Goal: Task Accomplishment & Management: Manage account settings

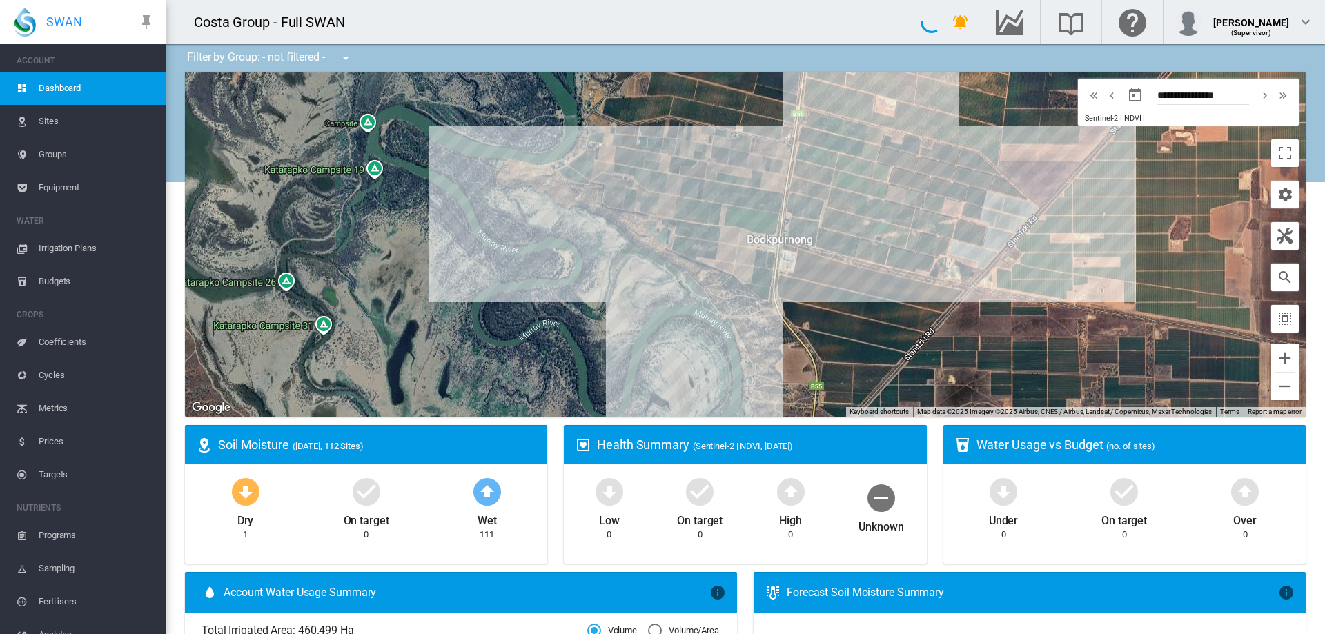
click at [84, 248] on span "Irrigation Plans" at bounding box center [97, 248] width 116 height 33
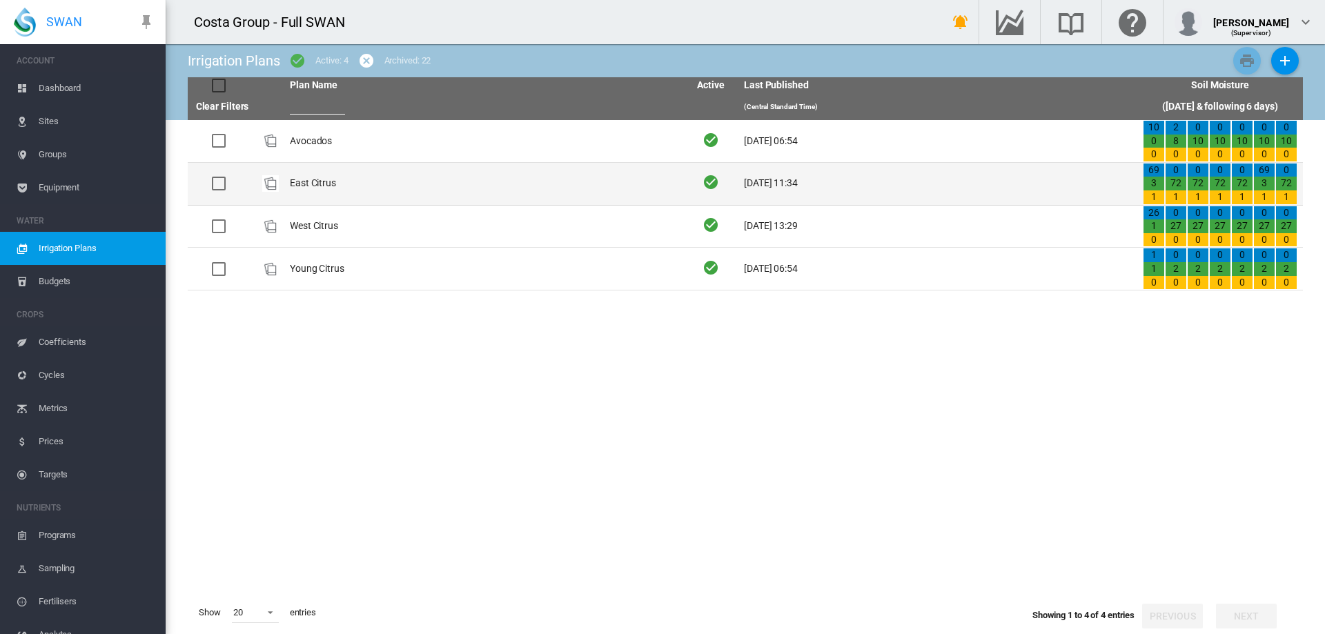
click at [309, 186] on td "East Citrus" at bounding box center [483, 184] width 399 height 42
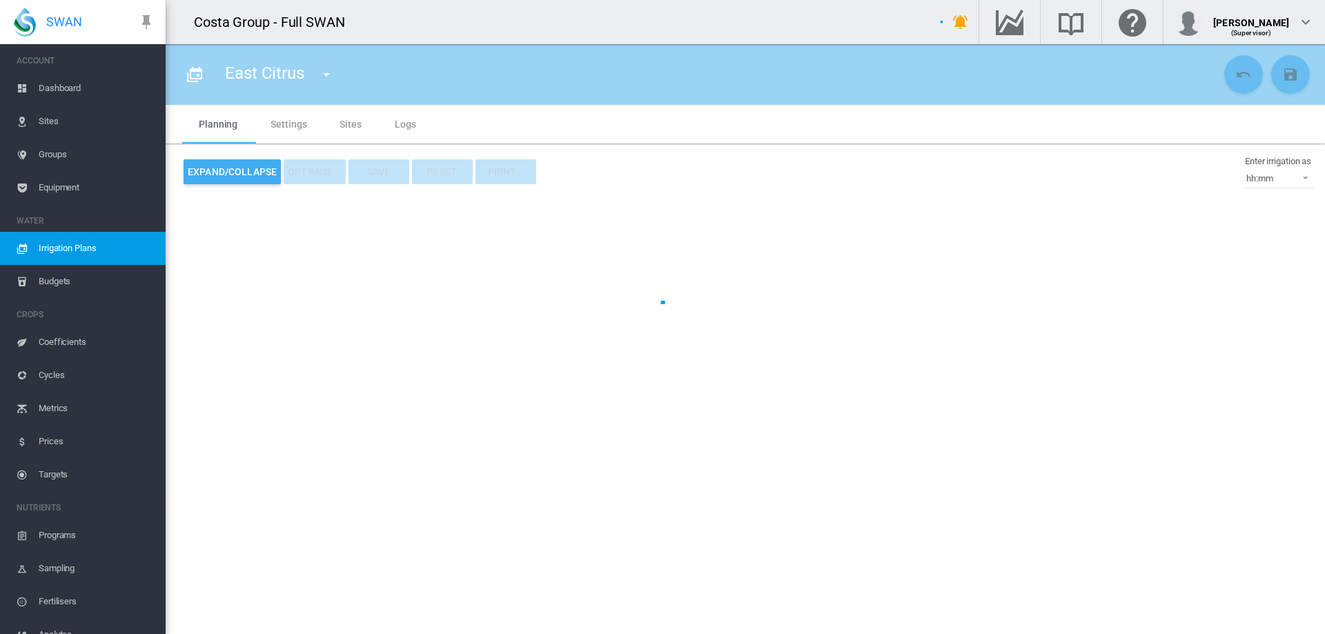
type input "**********"
type input "*"
type input "*****"
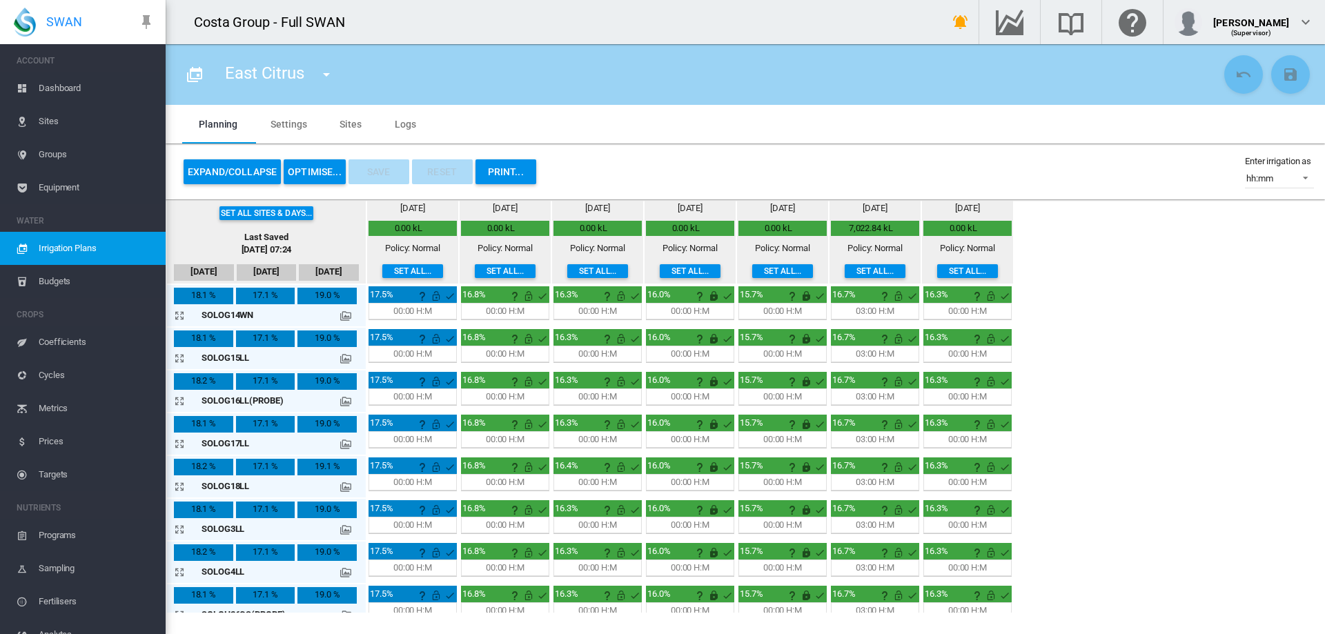
click at [55, 87] on span "Dashboard" at bounding box center [97, 88] width 116 height 33
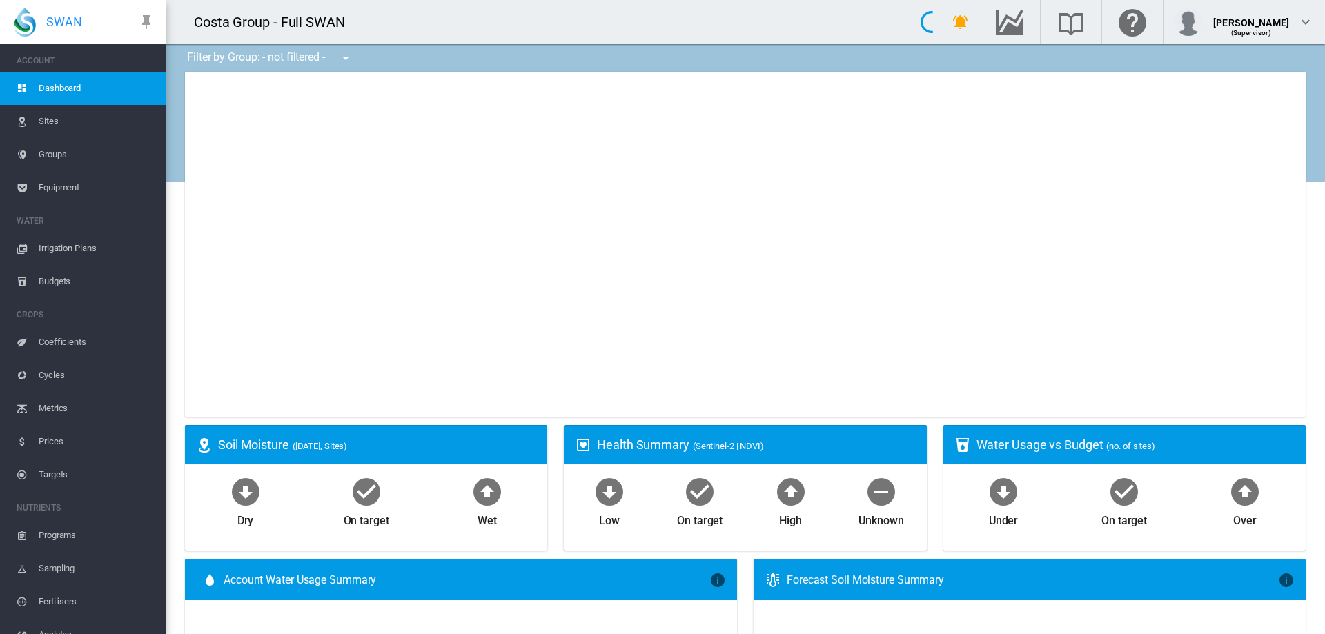
type input "**********"
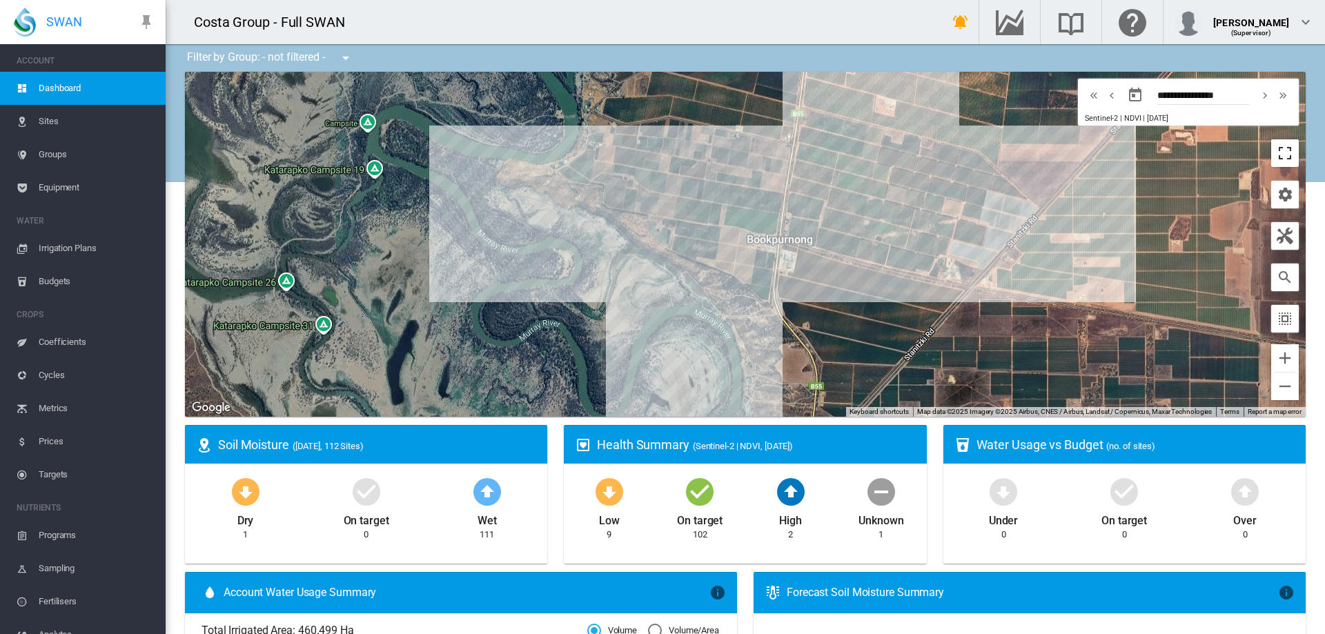
click at [1272, 160] on button "Toggle fullscreen view" at bounding box center [1285, 153] width 28 height 28
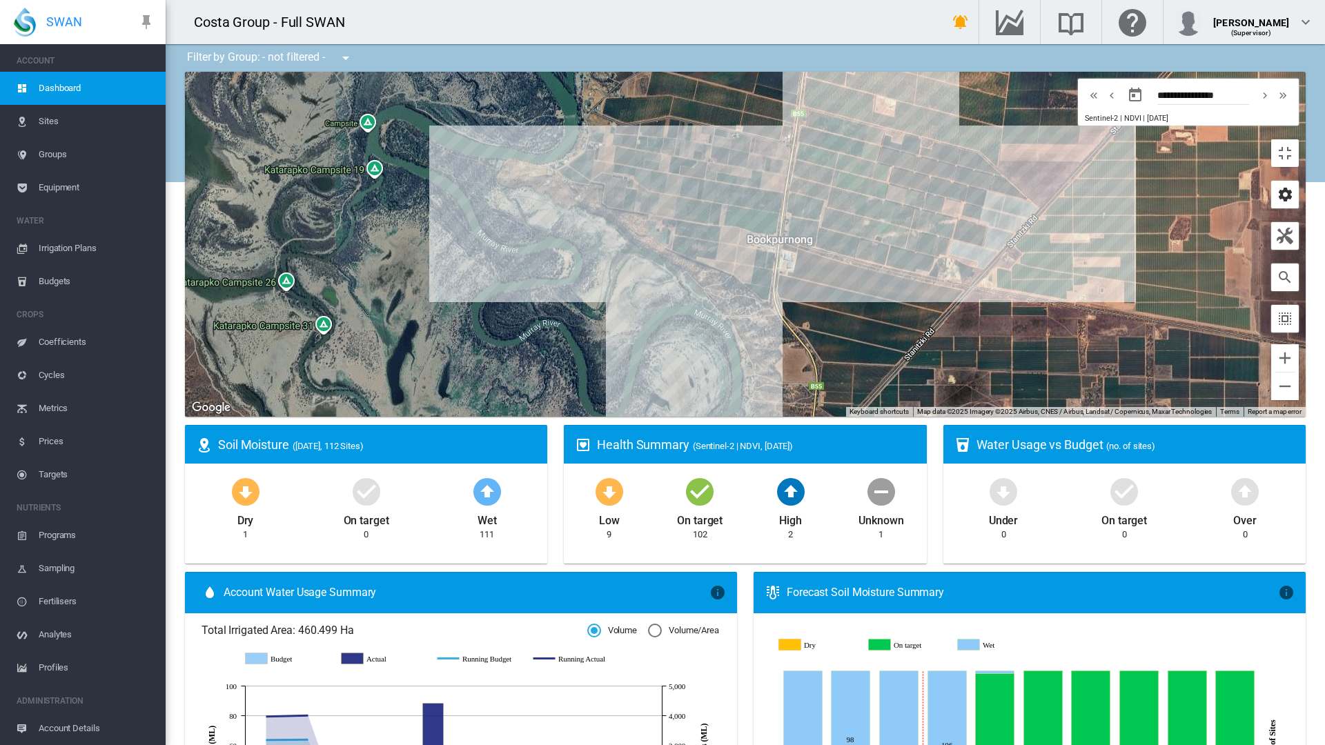
click at [1293, 186] on md-icon "icon-cog" at bounding box center [1284, 194] width 17 height 17
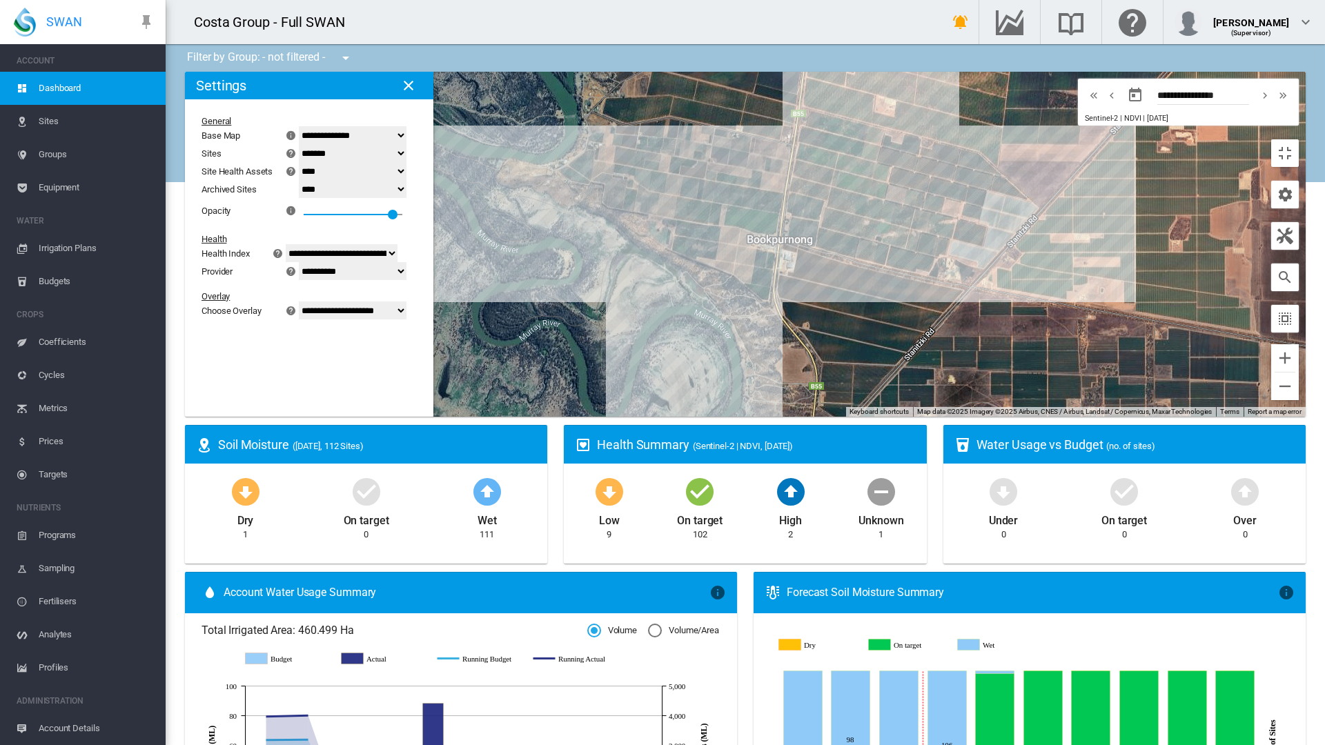
click at [299, 302] on select "**********" at bounding box center [353, 311] width 108 height 18
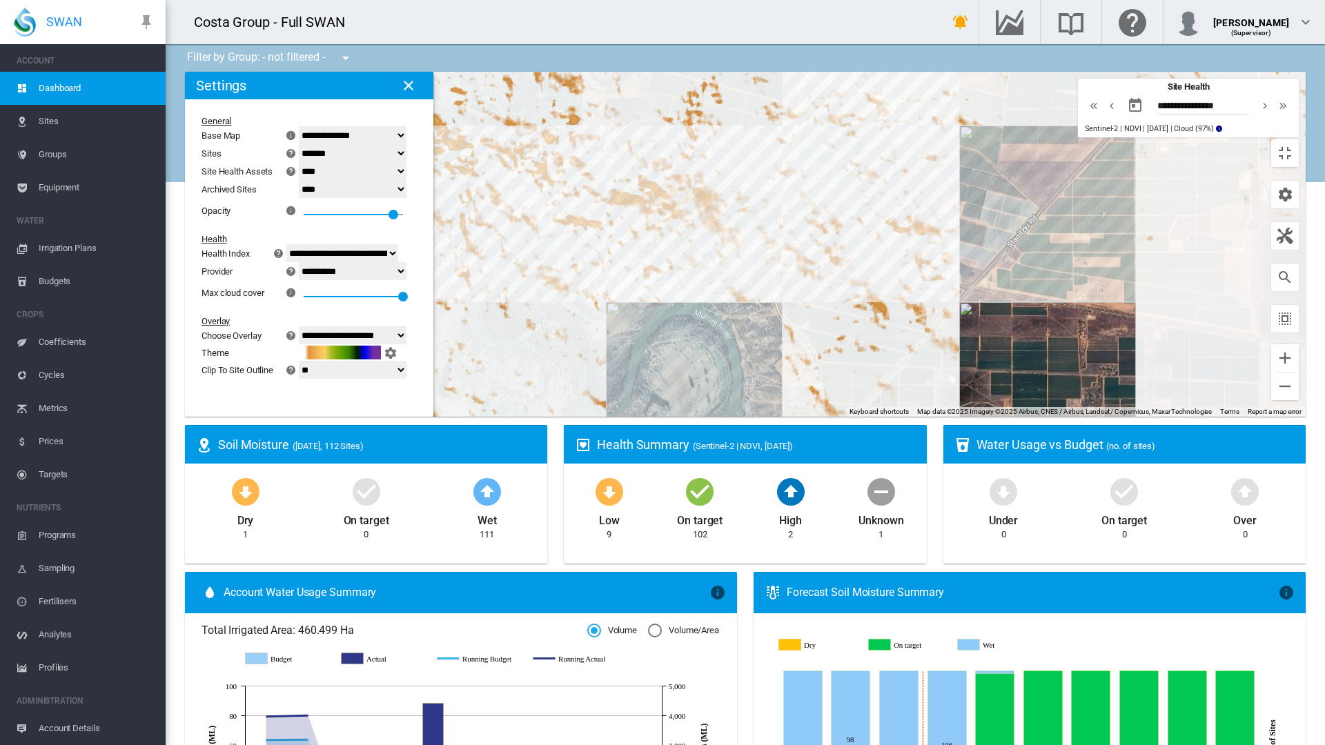
click at [299, 326] on select "**********" at bounding box center [353, 335] width 108 height 18
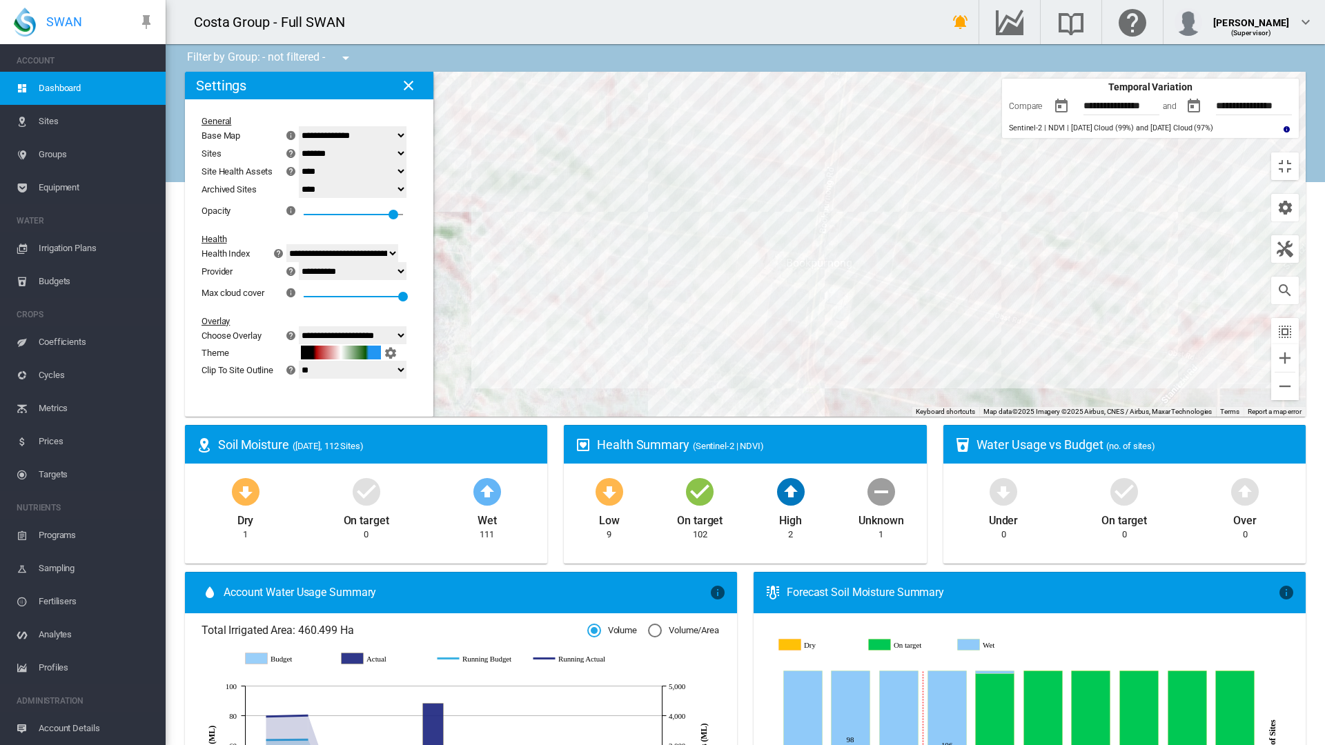
drag, startPoint x: 310, startPoint y: 463, endPoint x: 466, endPoint y: 485, distance: 156.8
click at [466, 417] on div at bounding box center [745, 244] width 1121 height 345
click at [299, 326] on select "**********" at bounding box center [353, 335] width 108 height 18
select select "********"
click at [299, 326] on select "**********" at bounding box center [353, 335] width 108 height 18
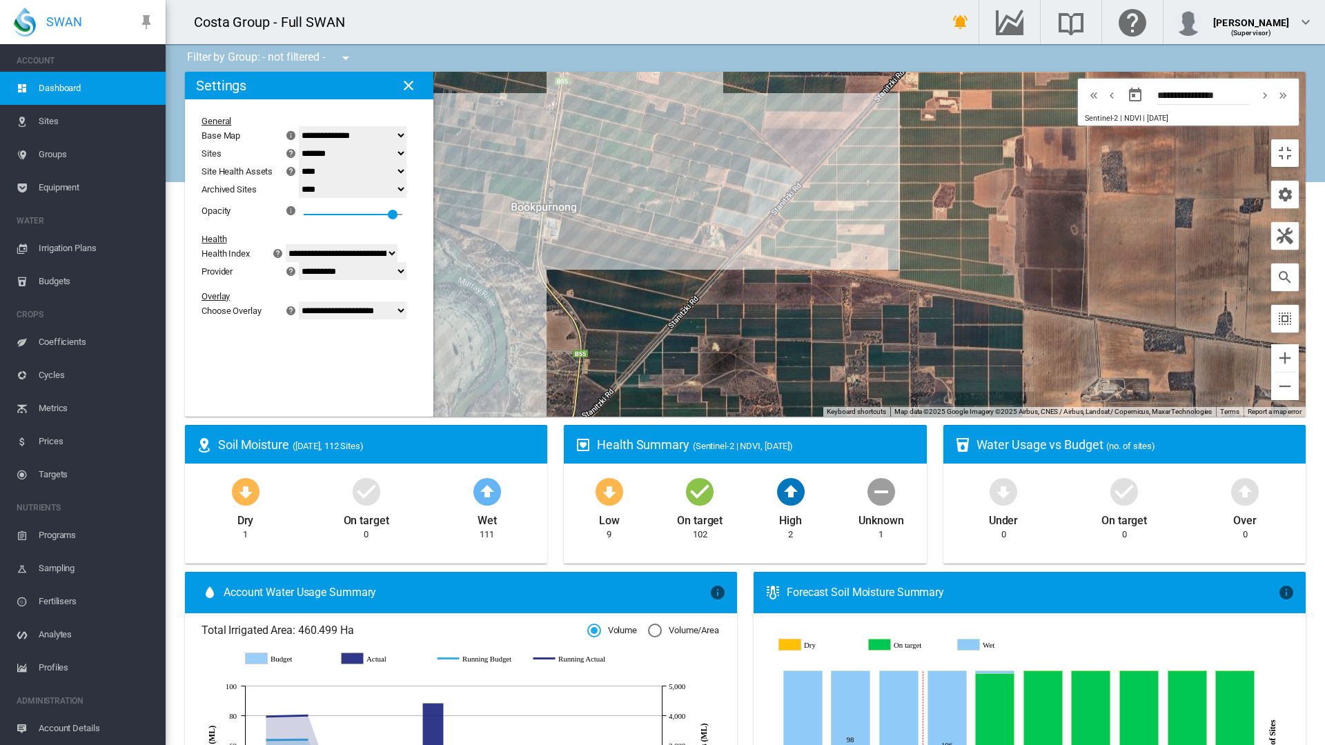
drag, startPoint x: 341, startPoint y: 593, endPoint x: 805, endPoint y: 566, distance: 465.1
click at [805, 417] on div at bounding box center [745, 244] width 1121 height 345
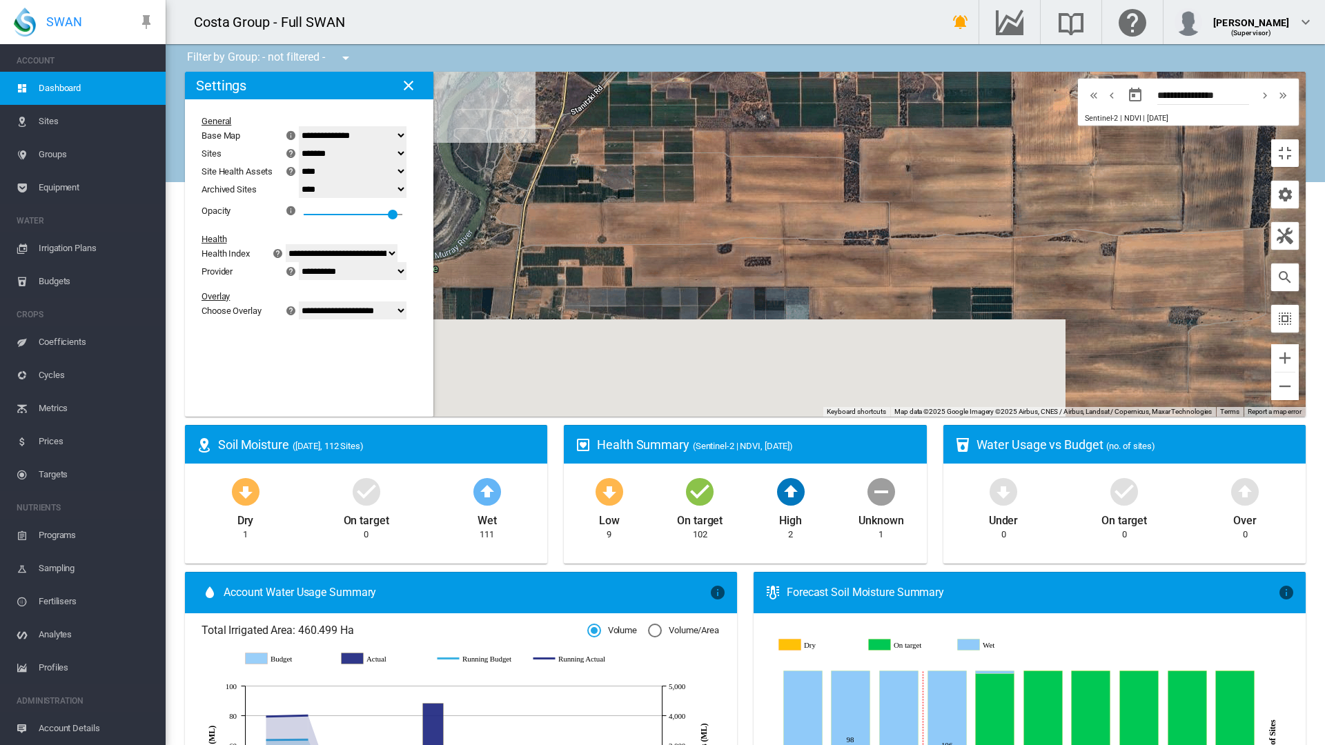
drag, startPoint x: 711, startPoint y: 624, endPoint x: 698, endPoint y: 318, distance: 306.6
click at [698, 318] on div at bounding box center [745, 244] width 1121 height 345
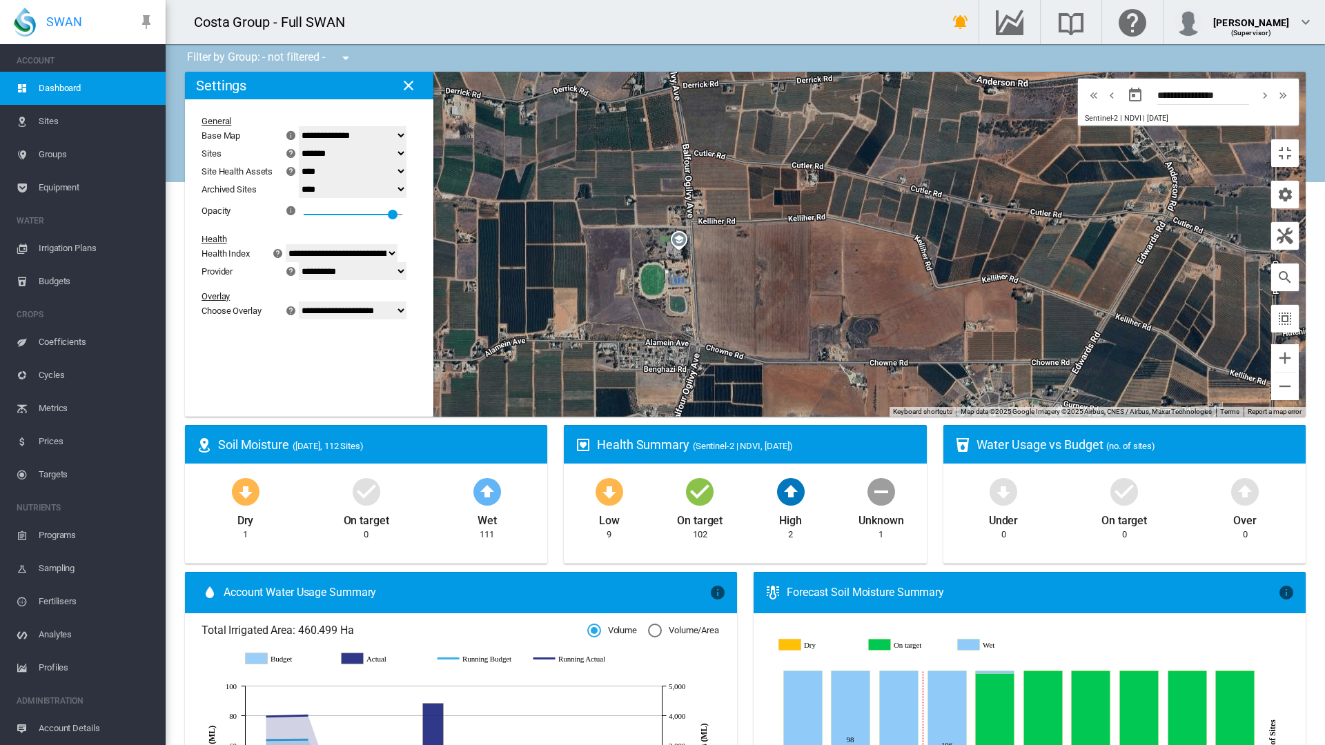
drag, startPoint x: 769, startPoint y: 636, endPoint x: 840, endPoint y: 335, distance: 309.1
click at [840, 335] on div at bounding box center [745, 244] width 1121 height 345
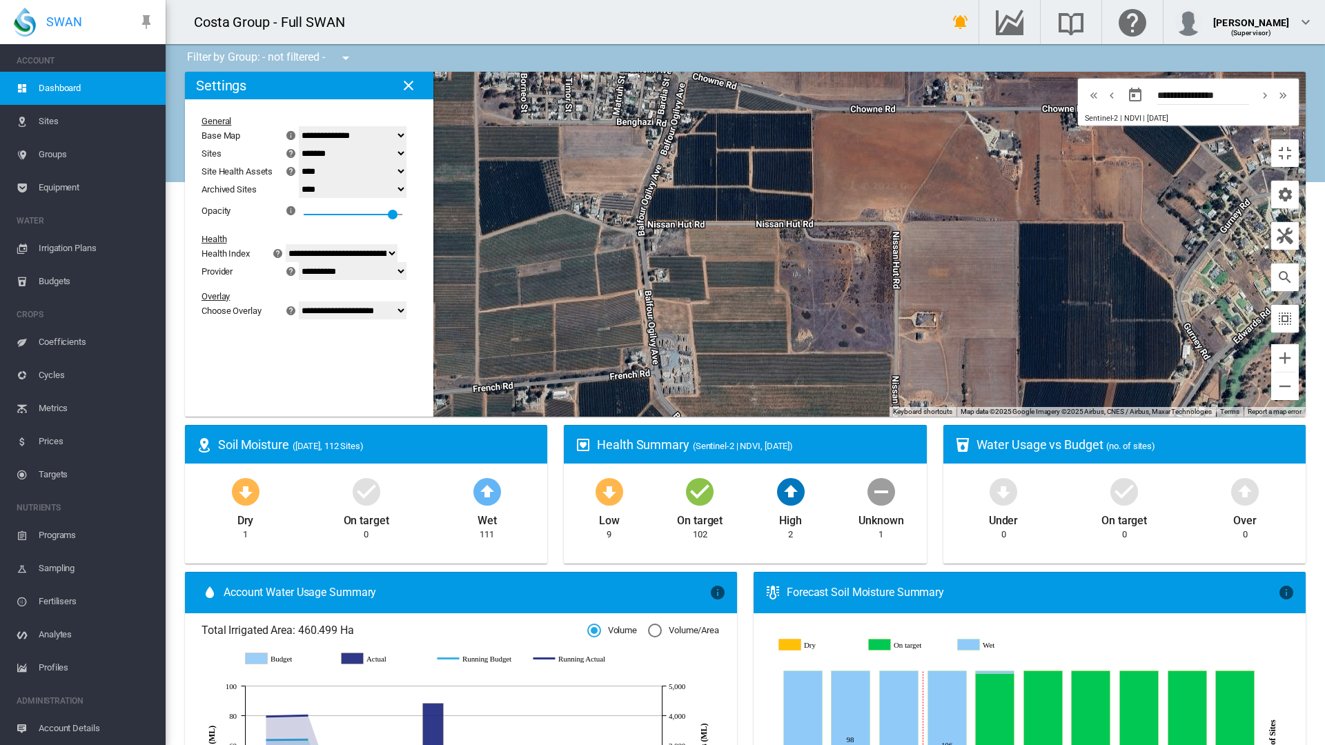
drag, startPoint x: 818, startPoint y: 587, endPoint x: 989, endPoint y: 315, distance: 321.8
click at [989, 315] on div at bounding box center [745, 244] width 1121 height 345
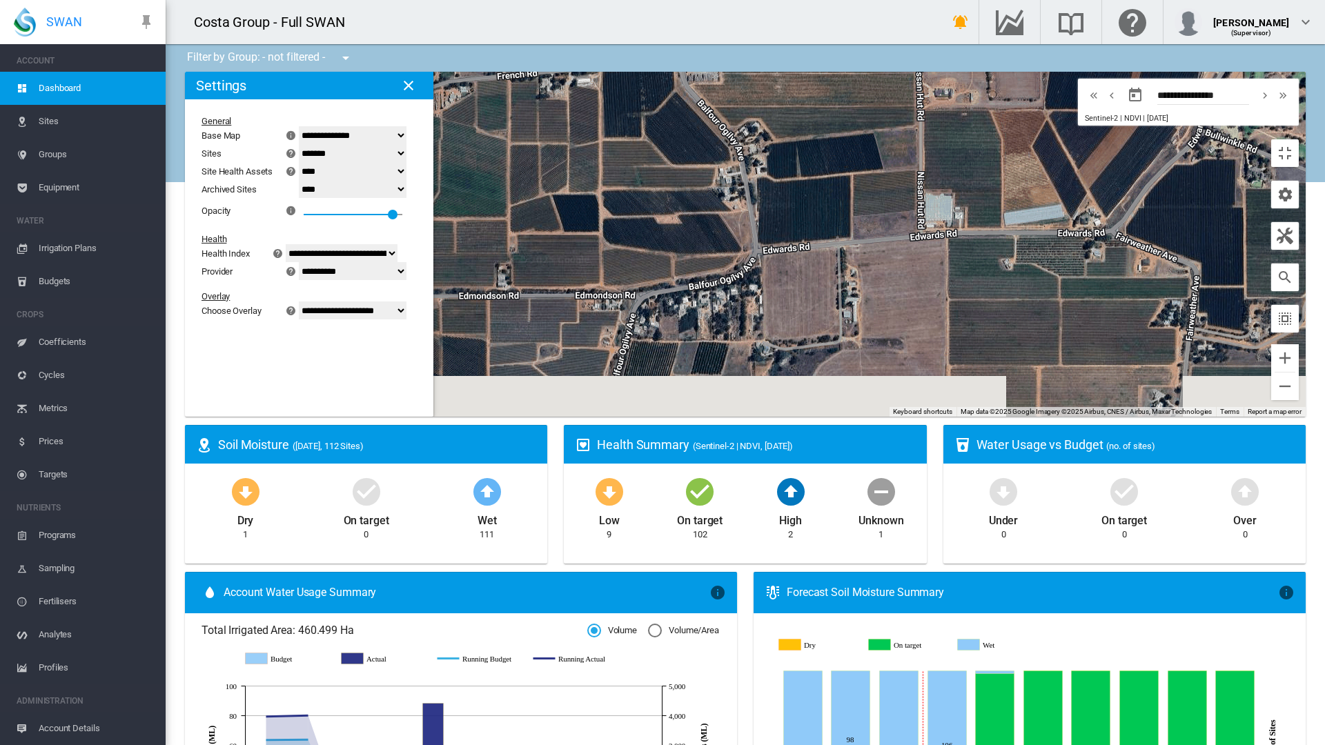
drag, startPoint x: 705, startPoint y: 653, endPoint x: 714, endPoint y: 311, distance: 341.7
click at [714, 311] on div at bounding box center [745, 244] width 1121 height 345
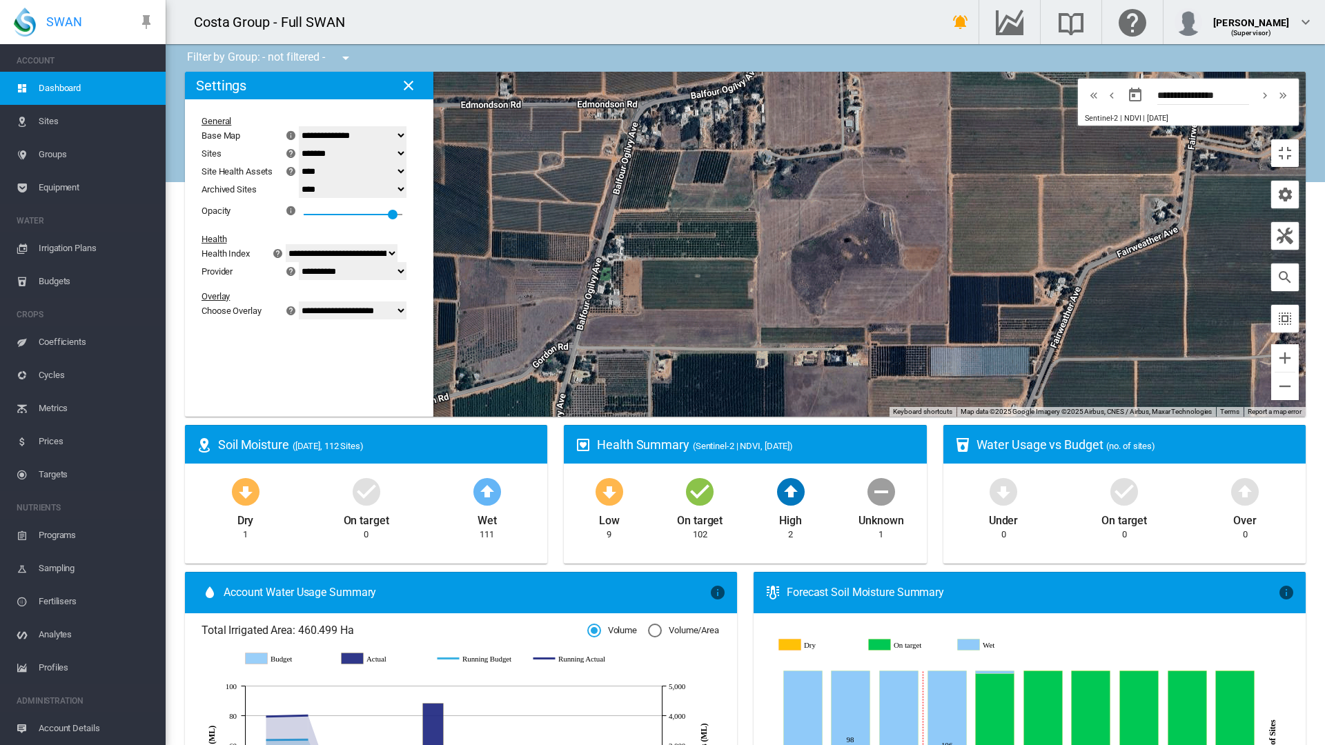
drag, startPoint x: 747, startPoint y: 484, endPoint x: 749, endPoint y: 353, distance: 131.8
click at [749, 353] on div at bounding box center [745, 244] width 1121 height 345
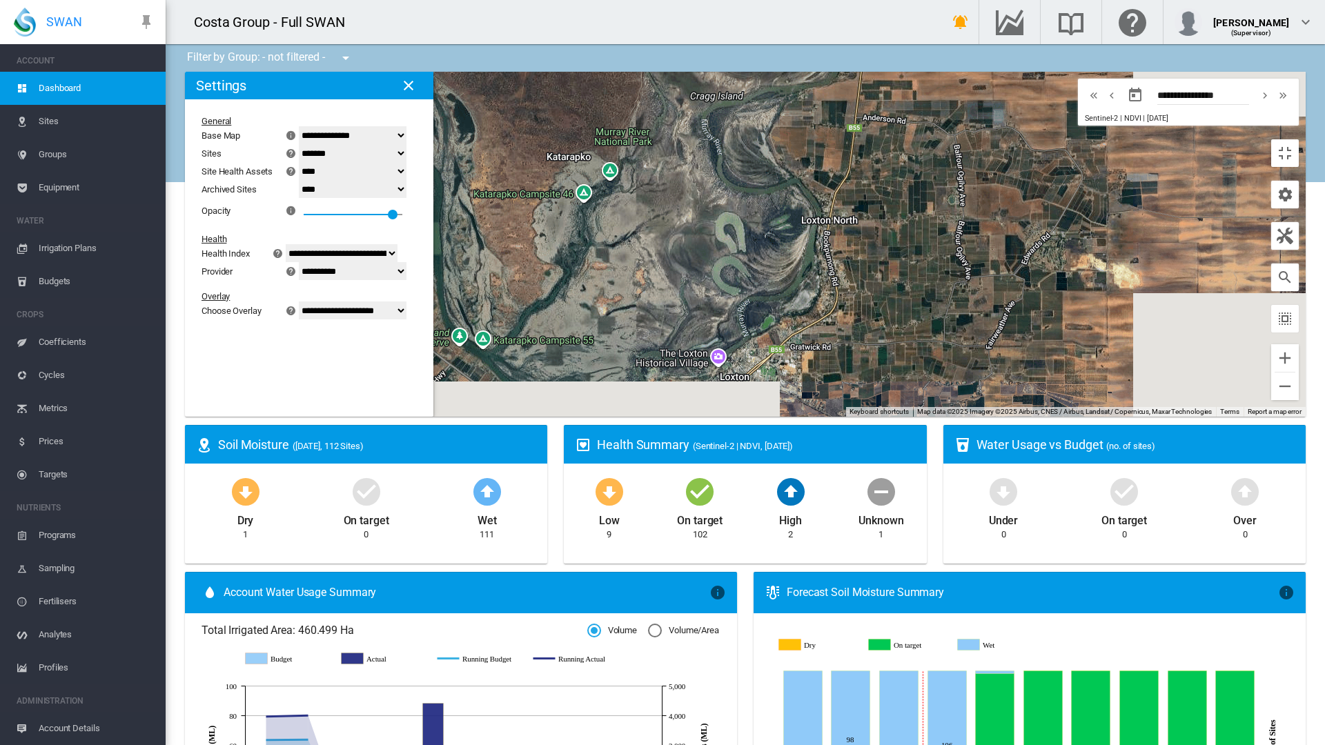
drag, startPoint x: 763, startPoint y: 221, endPoint x: 854, endPoint y: 385, distance: 187.8
click at [854, 385] on div at bounding box center [745, 244] width 1121 height 345
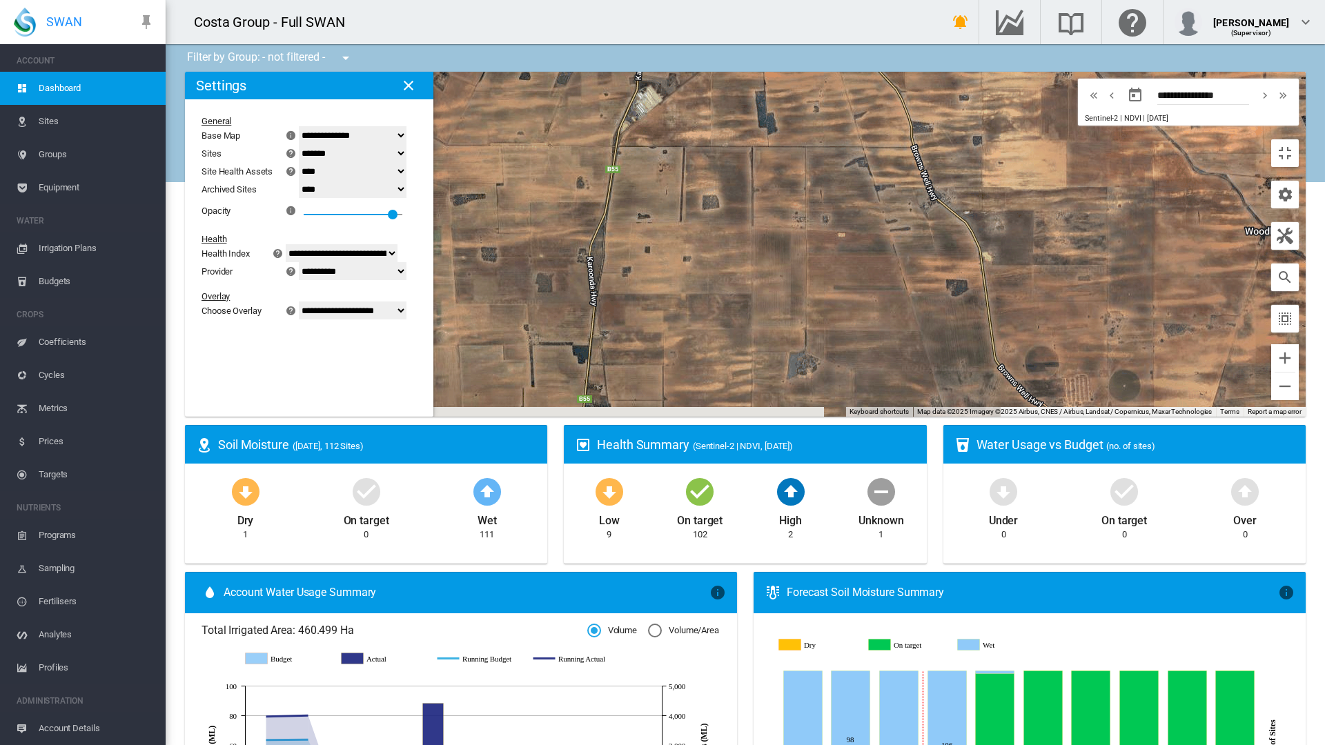
drag, startPoint x: 980, startPoint y: 625, endPoint x: 1016, endPoint y: 101, distance: 524.9
click at [1016, 101] on div at bounding box center [745, 244] width 1121 height 345
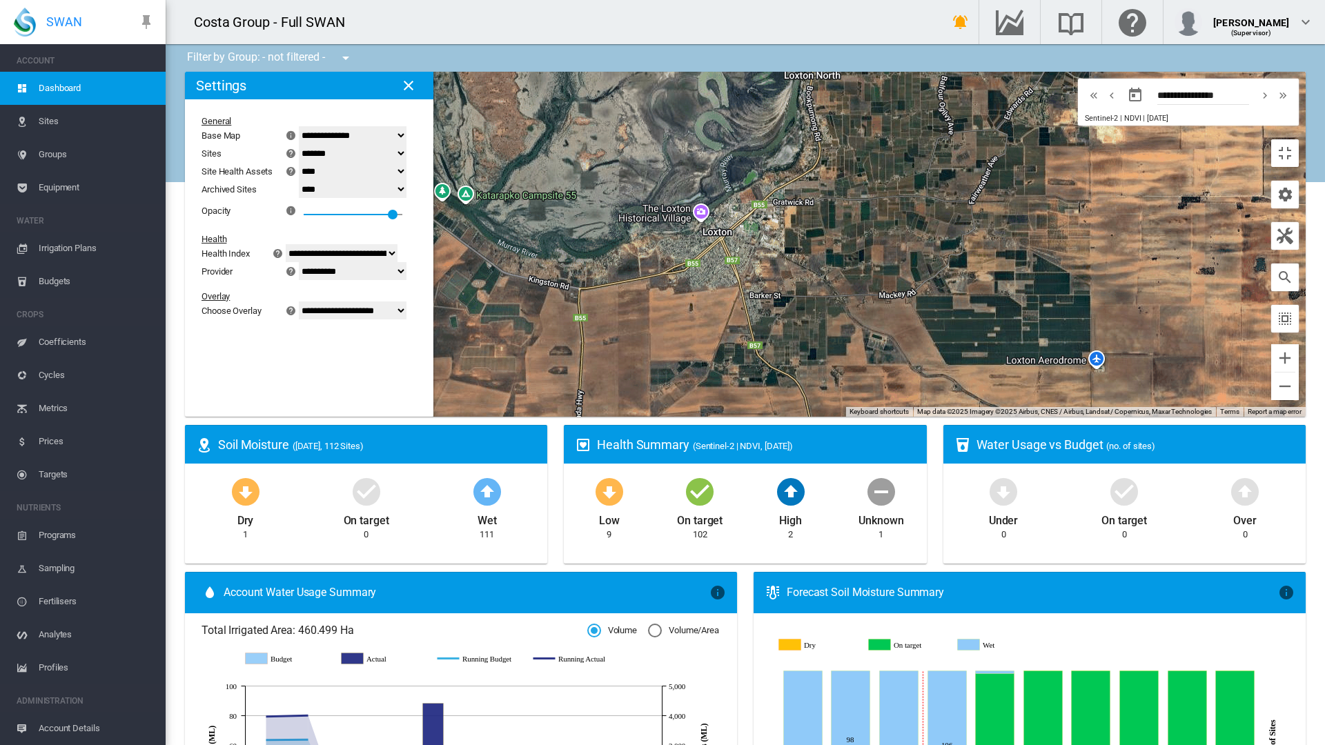
drag, startPoint x: 881, startPoint y: 181, endPoint x: 814, endPoint y: 542, distance: 367.7
click at [818, 417] on div at bounding box center [745, 244] width 1121 height 345
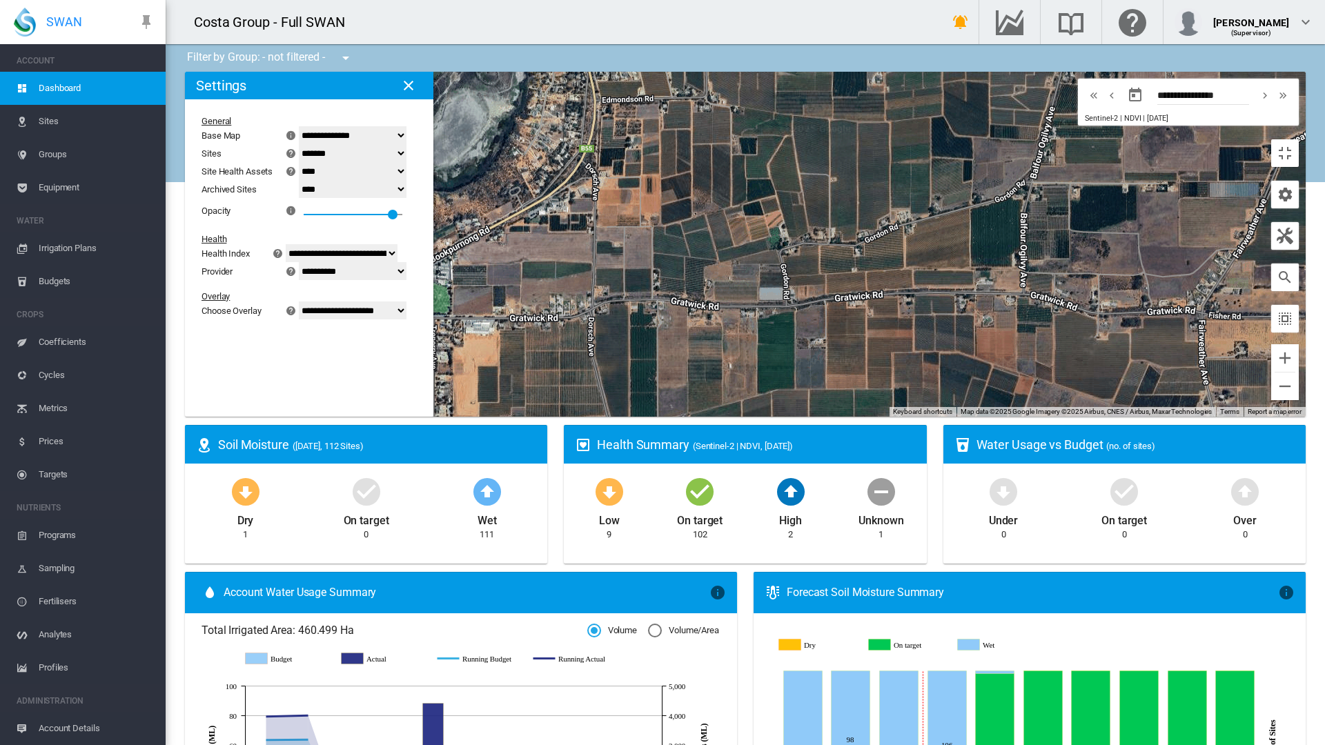
drag, startPoint x: 700, startPoint y: 237, endPoint x: 722, endPoint y: 512, distance: 275.4
click at [722, 417] on div at bounding box center [745, 244] width 1121 height 345
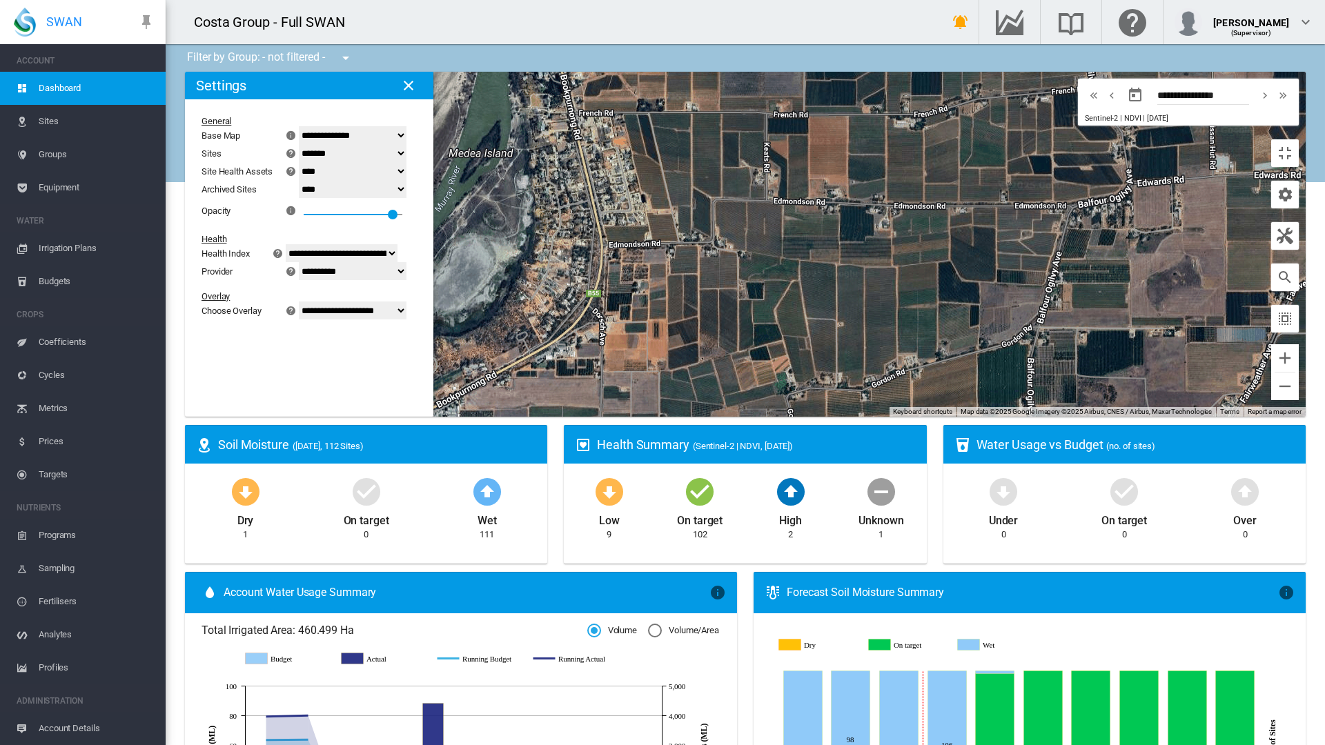
drag, startPoint x: 778, startPoint y: 302, endPoint x: 783, endPoint y: 460, distance: 158.1
click at [783, 417] on div at bounding box center [745, 244] width 1121 height 345
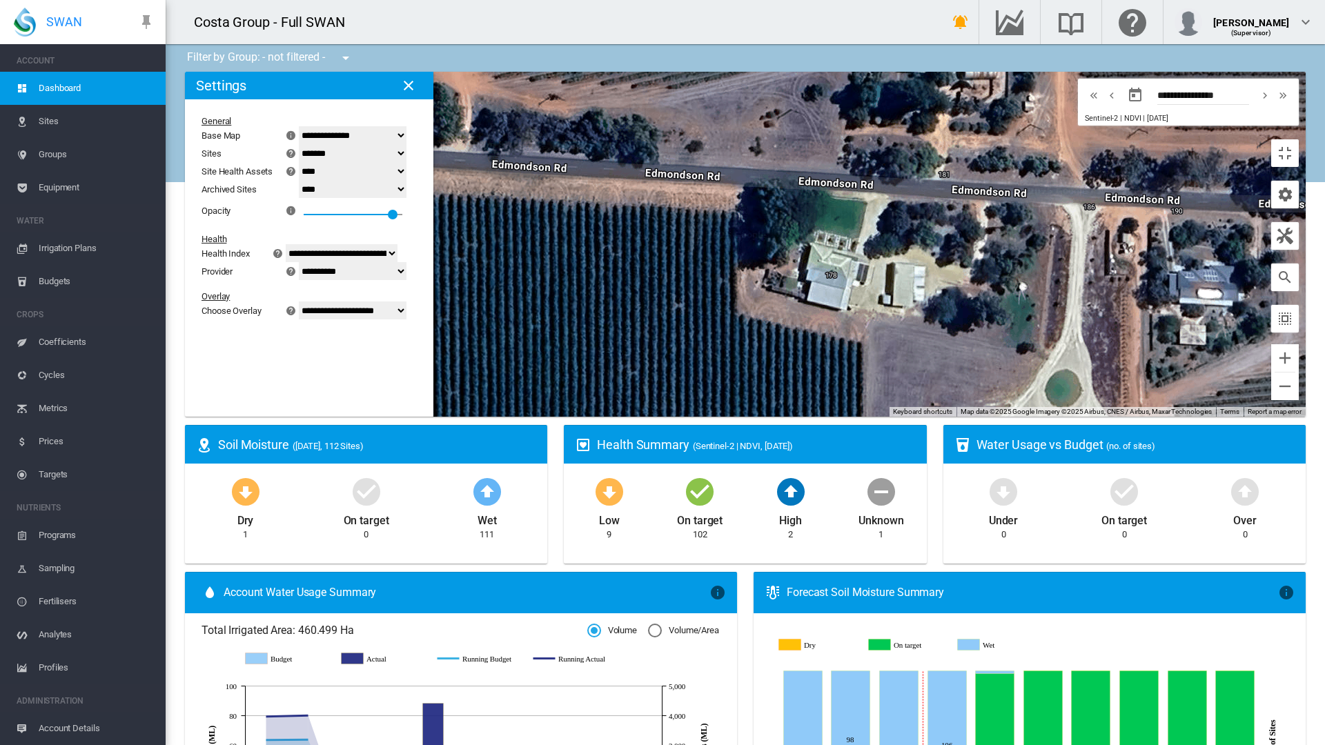
drag, startPoint x: 1034, startPoint y: 284, endPoint x: 941, endPoint y: 440, distance: 180.7
click at [941, 417] on div at bounding box center [745, 244] width 1121 height 345
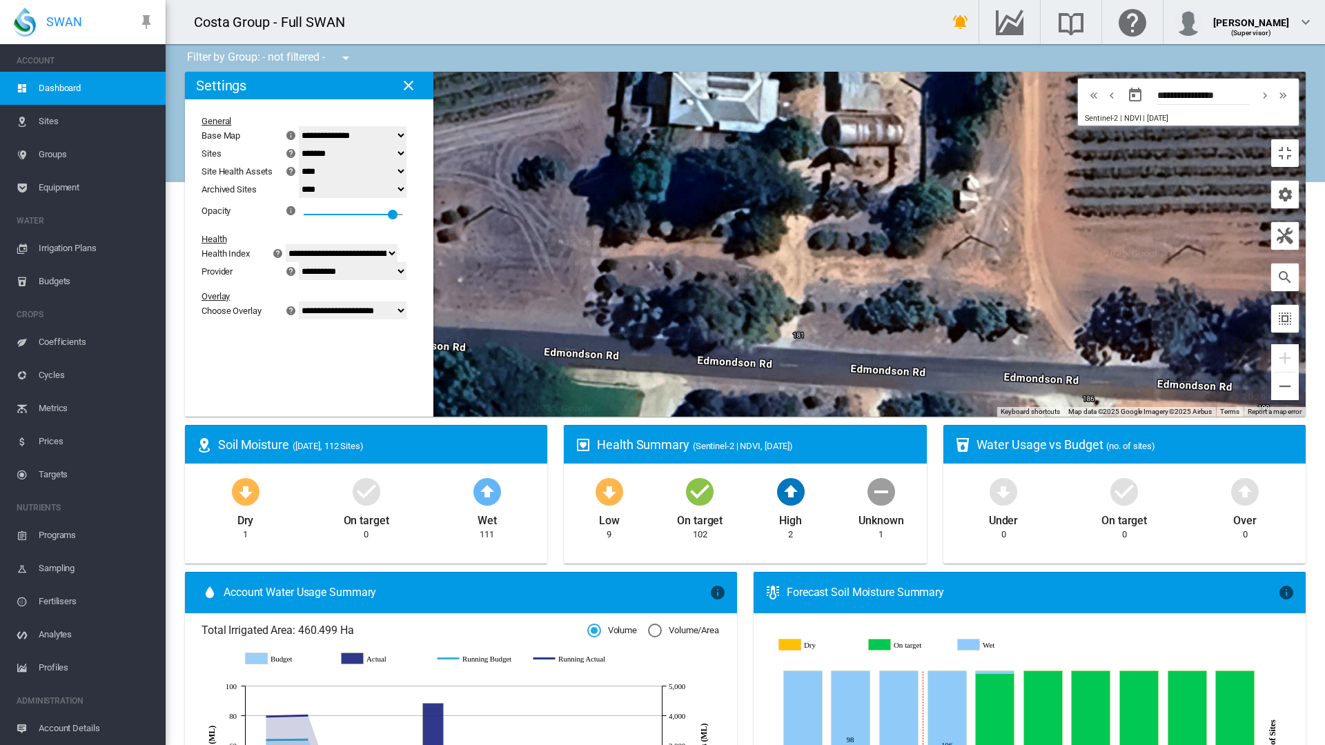
drag, startPoint x: 914, startPoint y: 337, endPoint x: 1032, endPoint y: 634, distance: 319.9
click at [1029, 417] on div at bounding box center [745, 244] width 1121 height 345
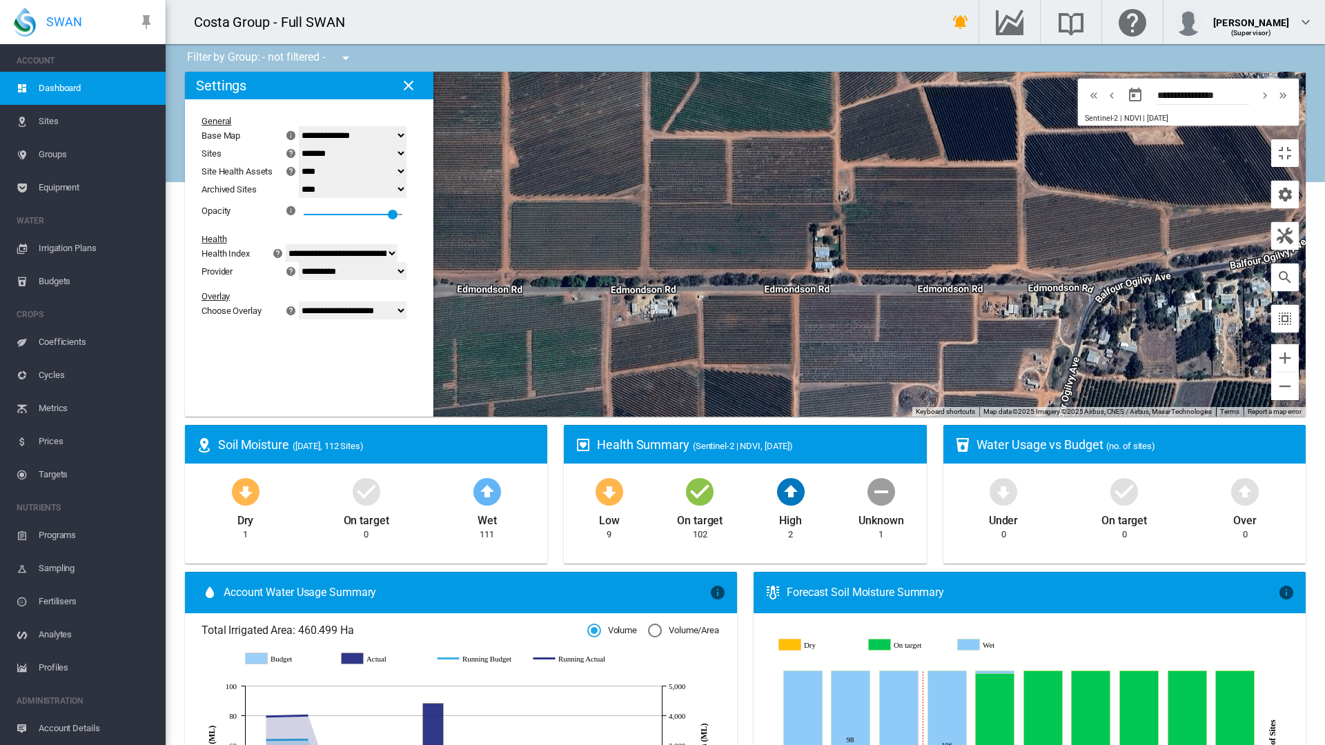
drag, startPoint x: 1023, startPoint y: 467, endPoint x: 544, endPoint y: 466, distance: 478.2
click at [544, 417] on div at bounding box center [745, 244] width 1121 height 345
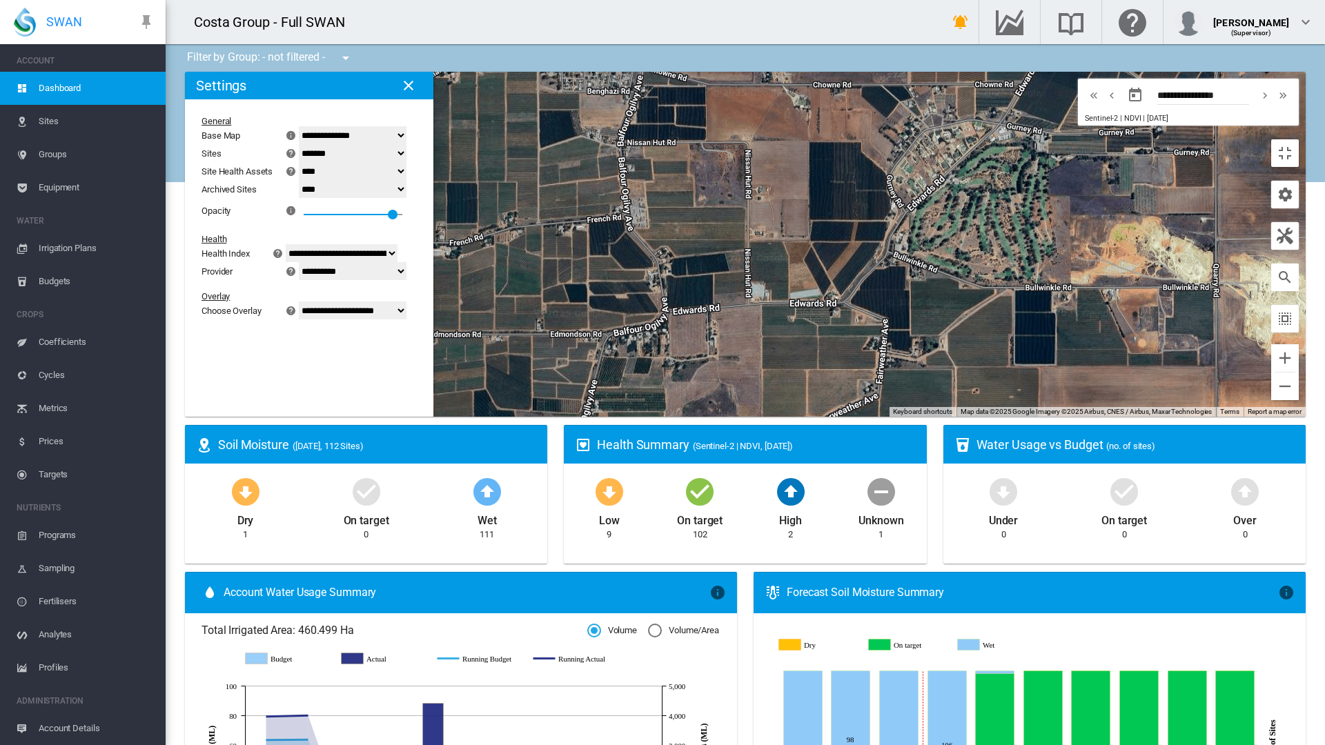
drag, startPoint x: 1105, startPoint y: 421, endPoint x: 611, endPoint y: 487, distance: 497.8
click at [611, 417] on div at bounding box center [745, 244] width 1121 height 345
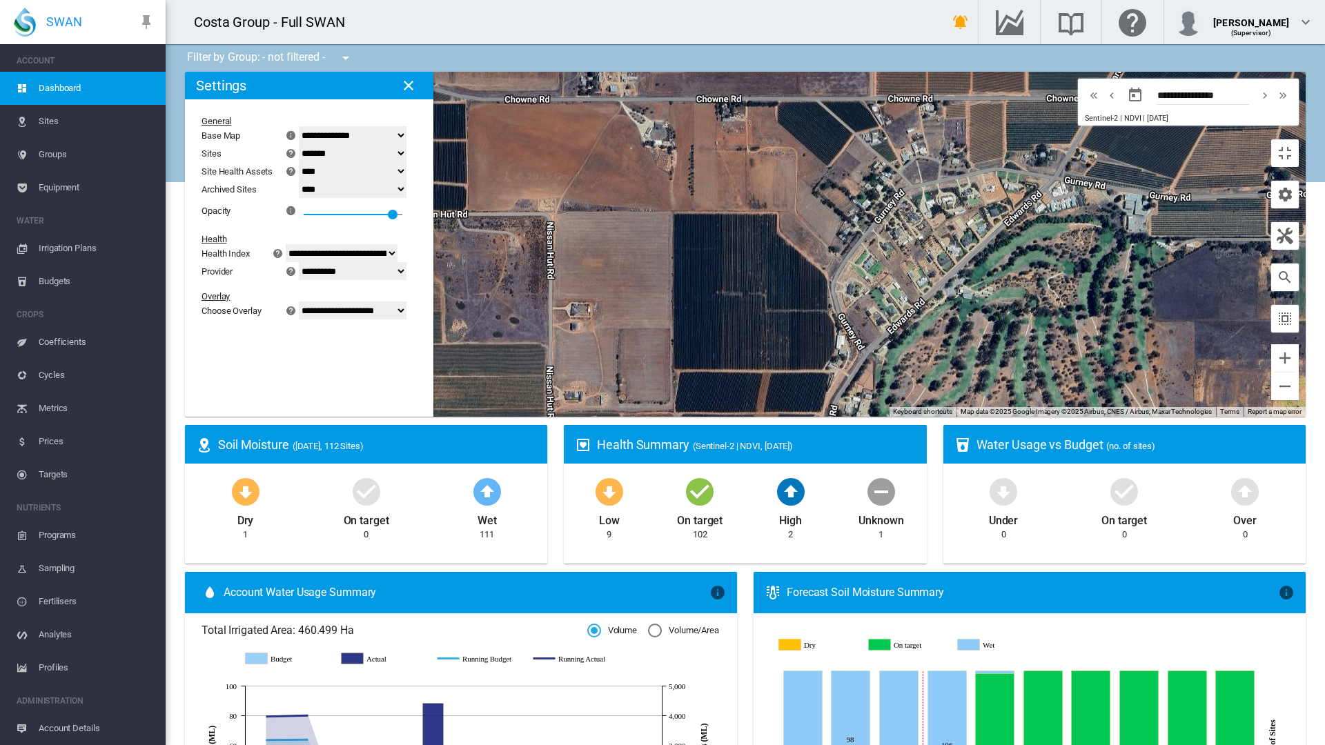
drag, startPoint x: 698, startPoint y: 186, endPoint x: 718, endPoint y: 379, distance: 194.2
click at [718, 379] on div at bounding box center [745, 244] width 1121 height 345
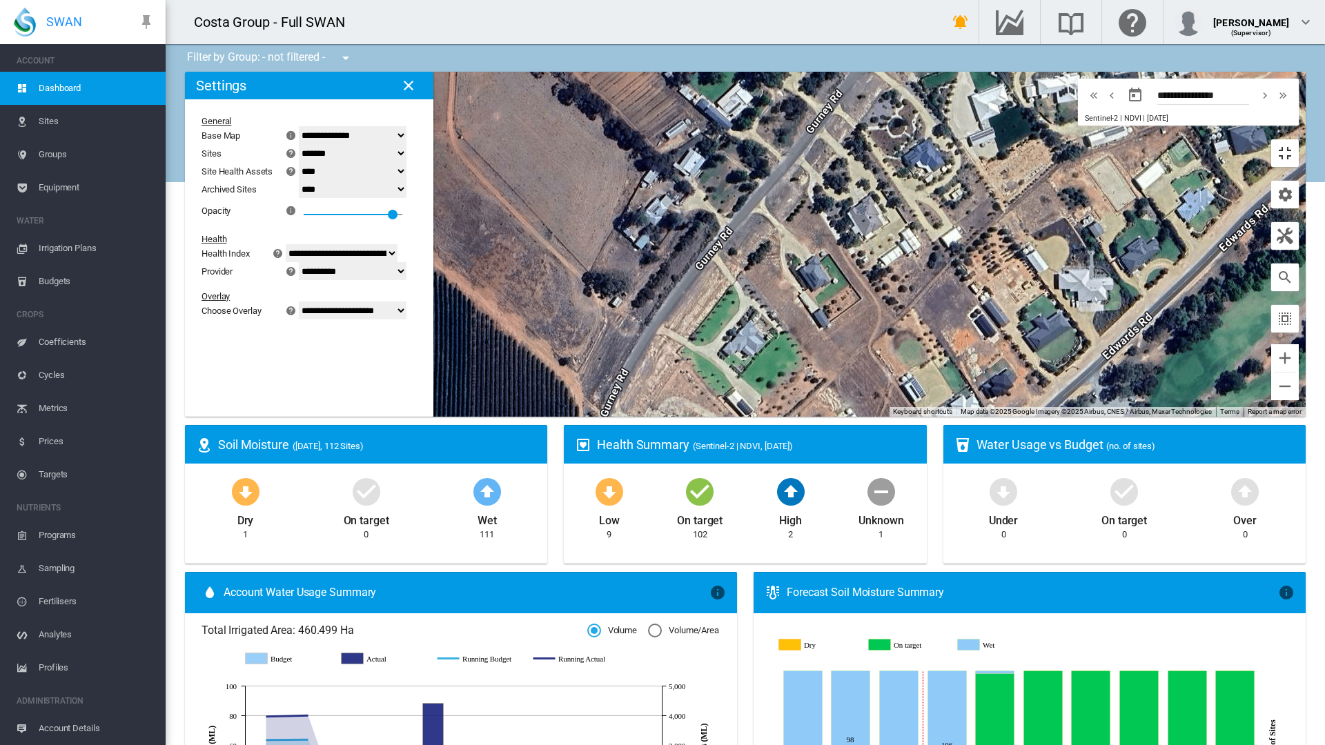
click at [1299, 139] on button "Toggle fullscreen view" at bounding box center [1285, 153] width 28 height 28
